Goal: Task Accomplishment & Management: Manage account settings

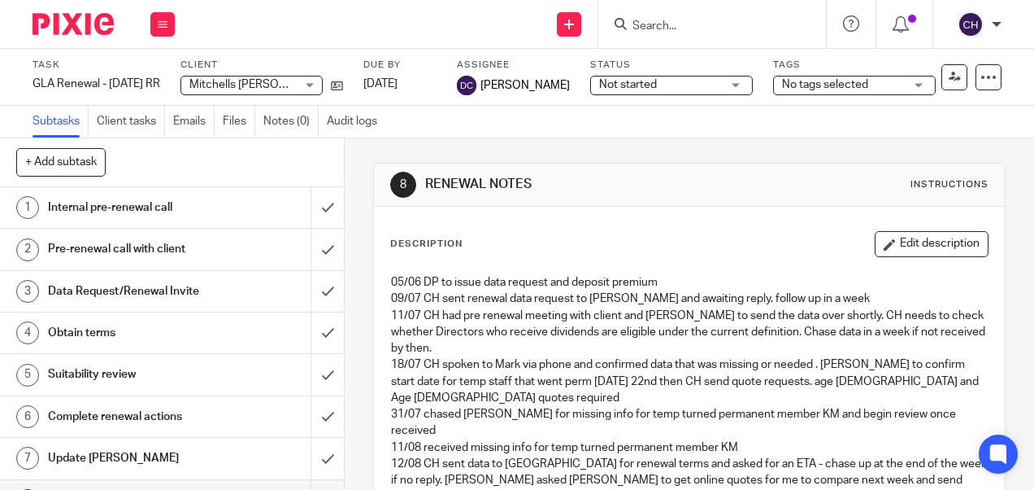
scroll to position [504, 0]
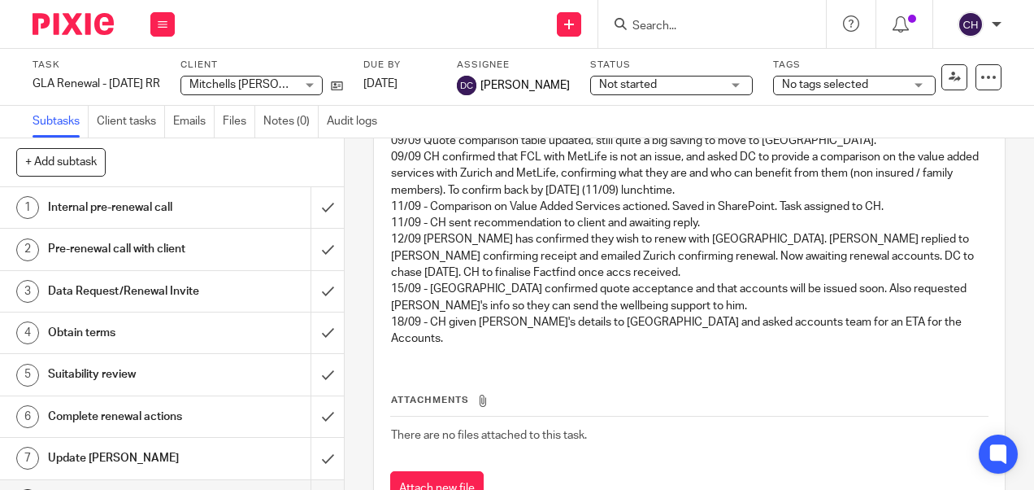
click at [671, 24] on input "Search" at bounding box center [704, 27] width 146 height 15
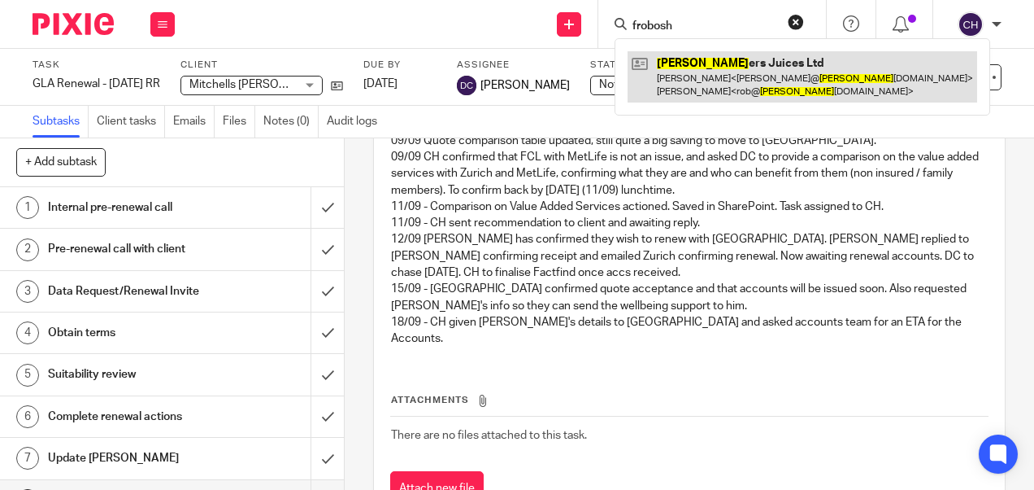
type input "frobosh"
click at [688, 69] on link at bounding box center [803, 76] width 350 height 50
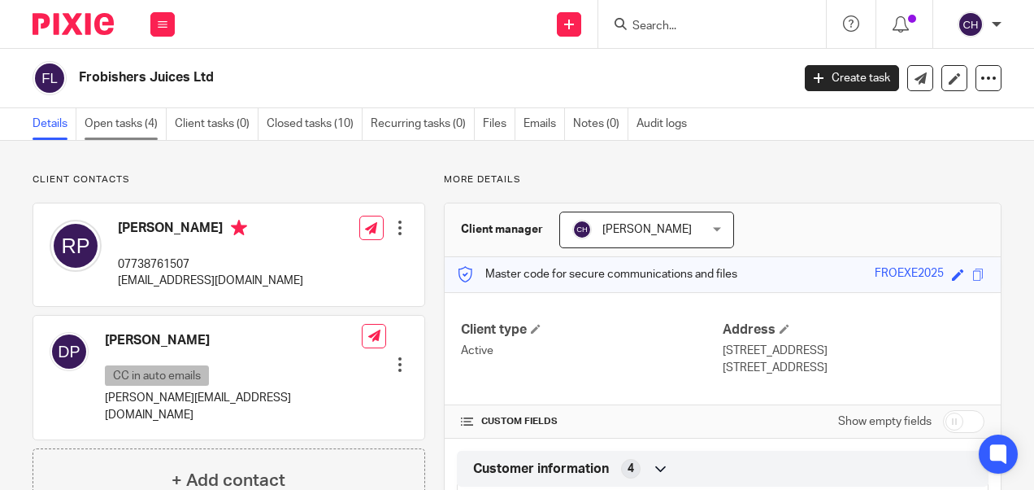
click at [135, 122] on link "Open tasks (4)" at bounding box center [126, 124] width 82 height 32
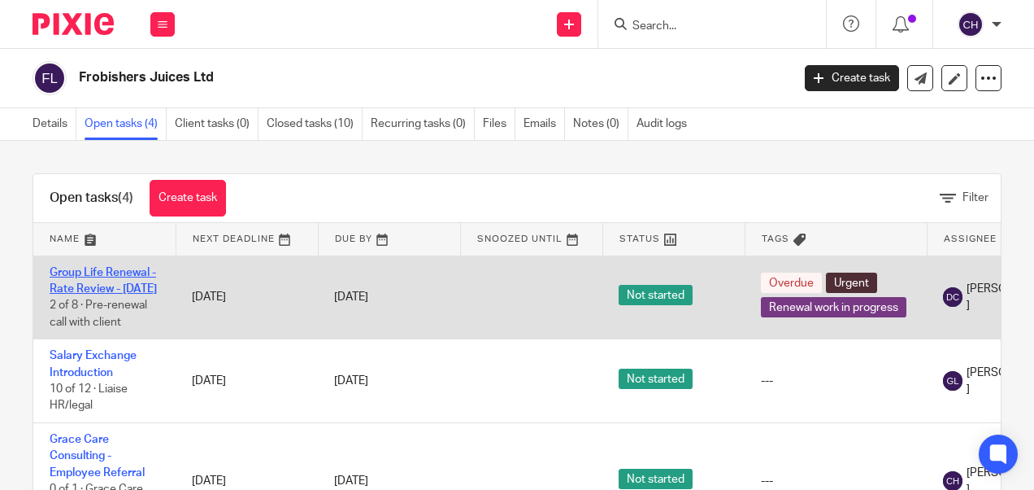
click at [83, 284] on link "Group Life Renewal - Rate Review - April 2025" at bounding box center [103, 281] width 107 height 28
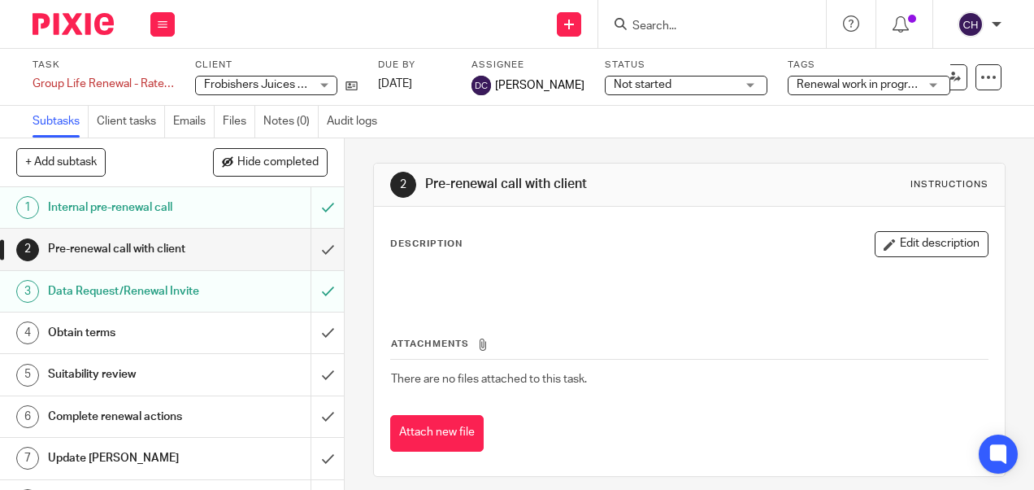
scroll to position [29, 0]
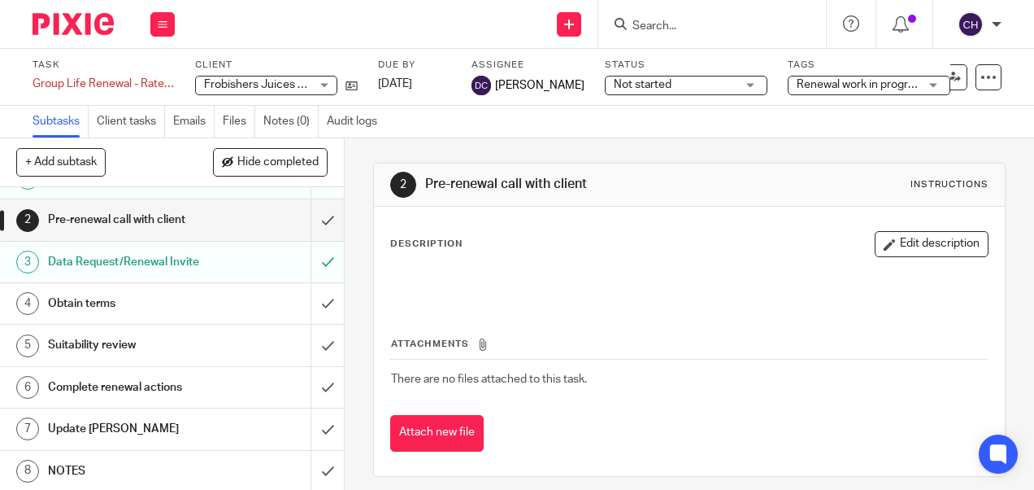
click at [84, 462] on h1 "NOTES" at bounding box center [130, 471] width 164 height 24
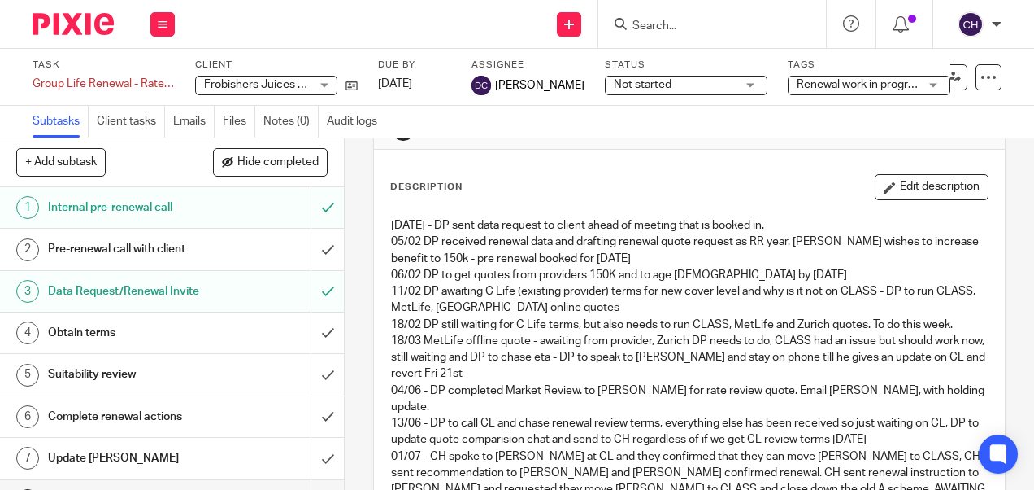
scroll to position [40, 0]
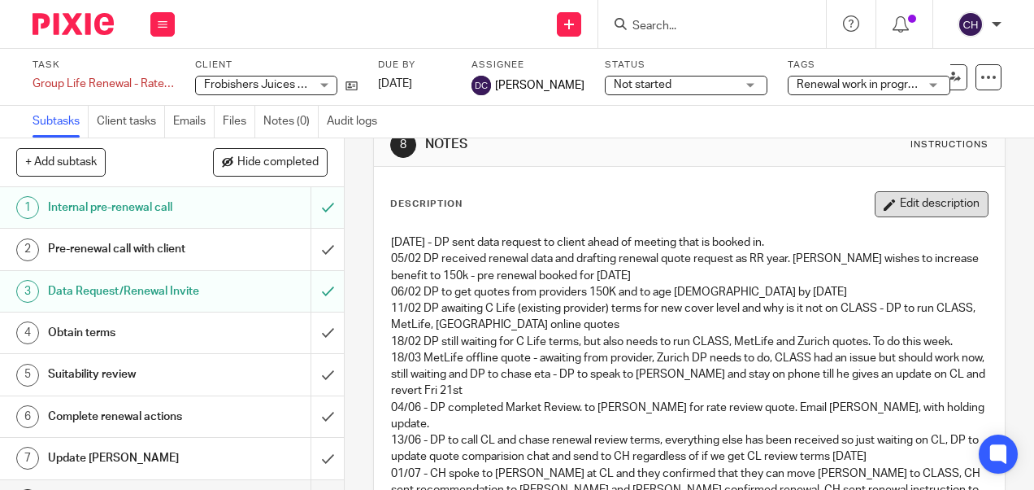
click at [924, 205] on button "Edit description" at bounding box center [932, 204] width 114 height 26
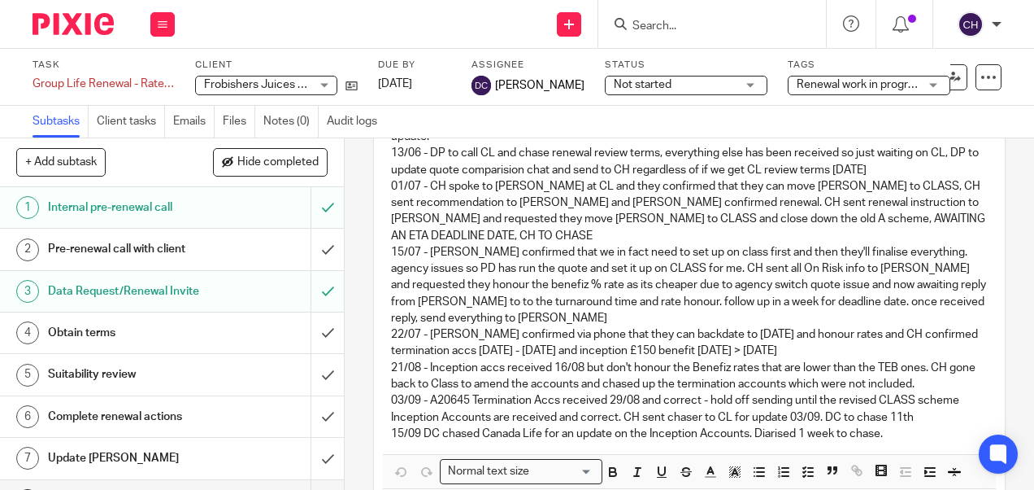
scroll to position [395, 0]
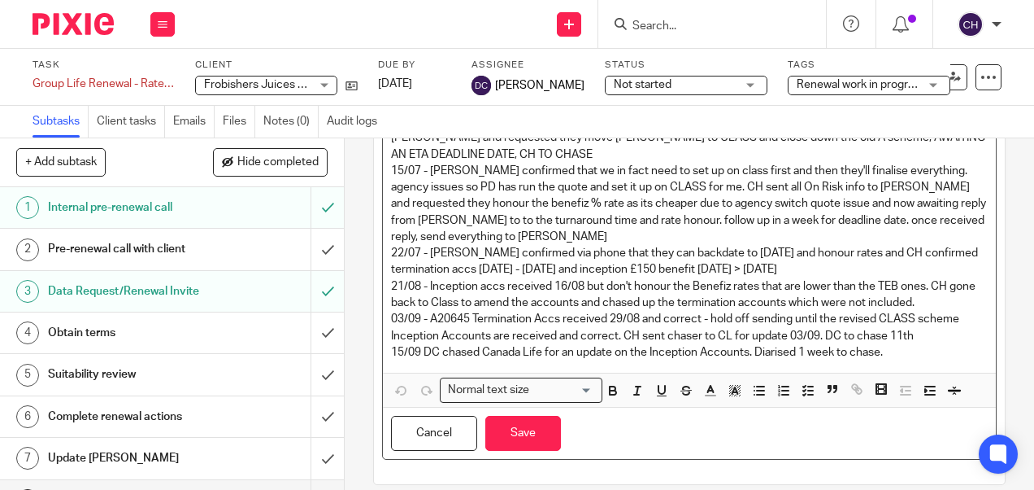
click at [884, 344] on p "15/09 DC chased Canada Life for an update on the Inception Accounts. Diarised 1…" at bounding box center [689, 352] width 596 height 16
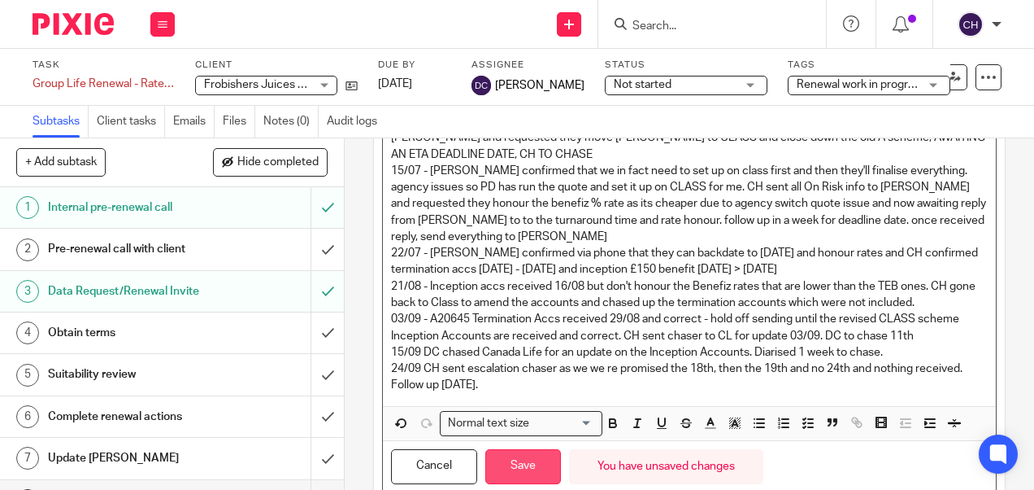
click at [520, 449] on button "Save" at bounding box center [523, 466] width 76 height 35
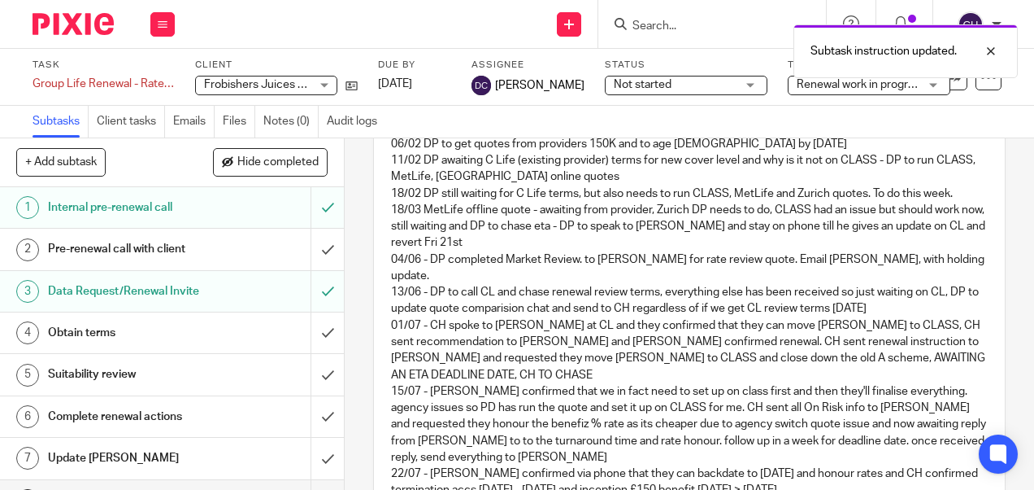
scroll to position [0, 0]
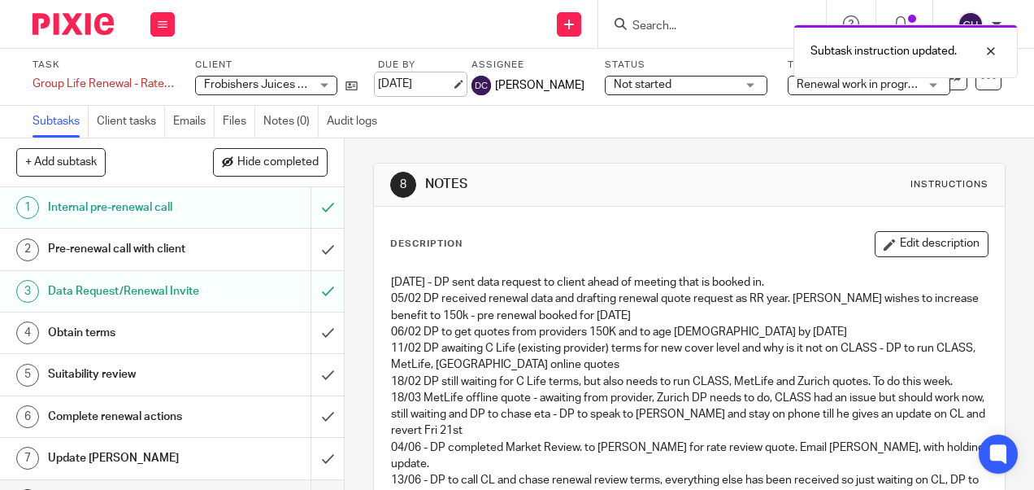
click at [411, 81] on link "[DATE]" at bounding box center [414, 84] width 73 height 17
click at [68, 23] on img at bounding box center [73, 24] width 81 height 22
